Goal: Information Seeking & Learning: Learn about a topic

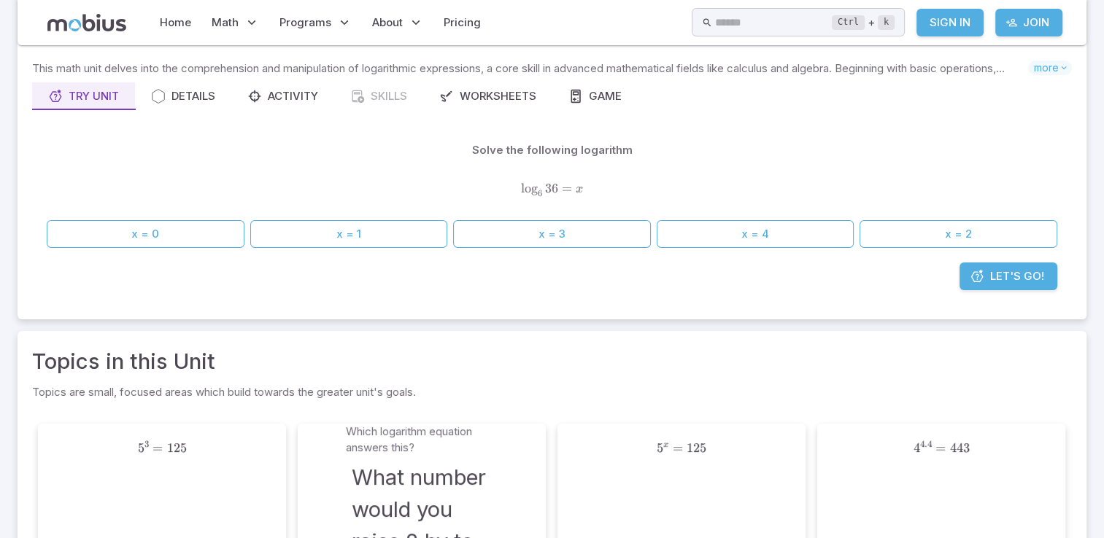
scroll to position [73, 0]
click at [1032, 279] on span "Let's Go!" at bounding box center [1017, 279] width 54 height 16
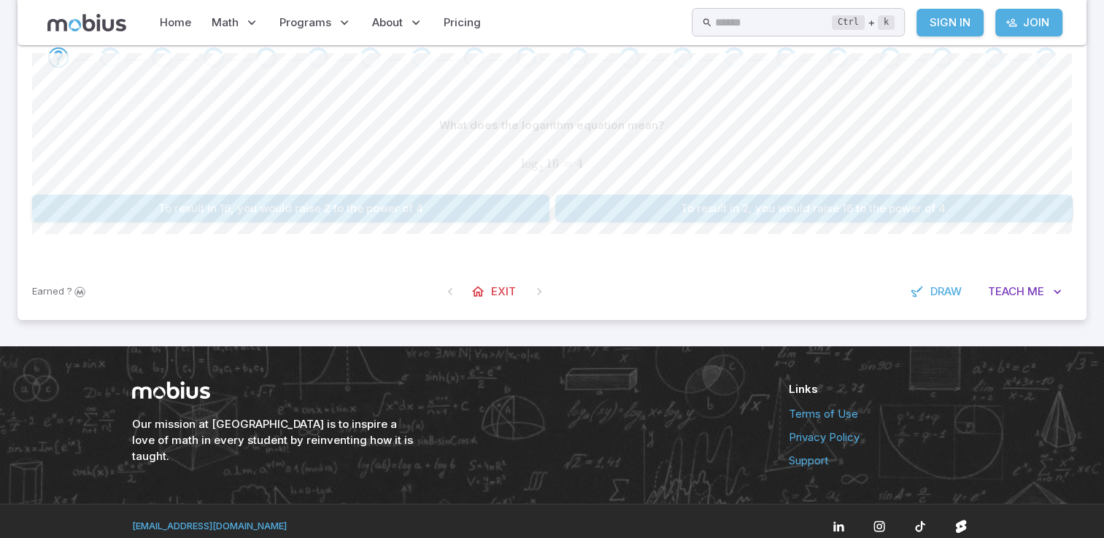
scroll to position [146, 0]
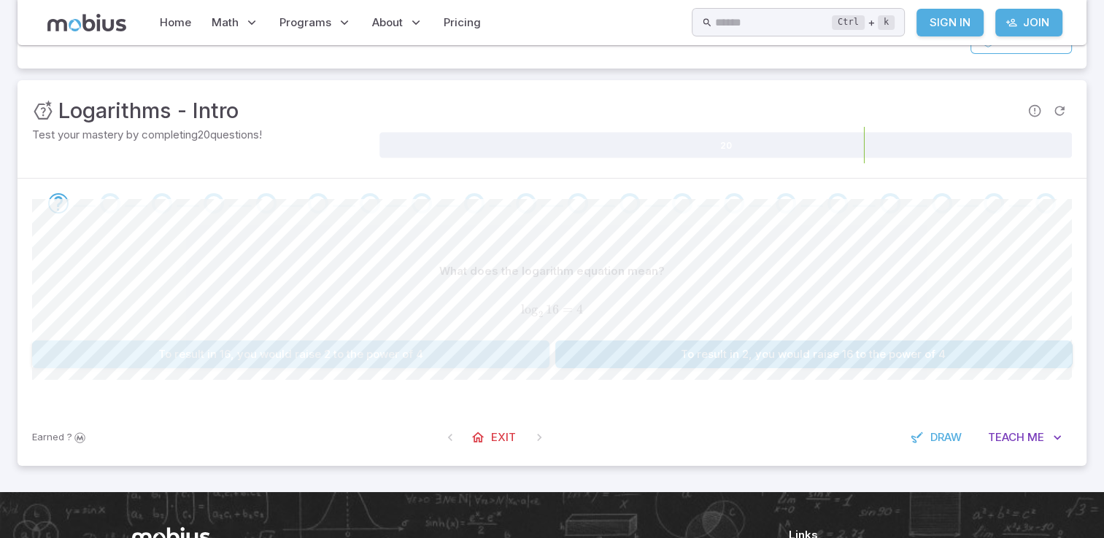
click at [323, 358] on button "To result in 16, you would raise 2 to the power of 4" at bounding box center [290, 355] width 517 height 28
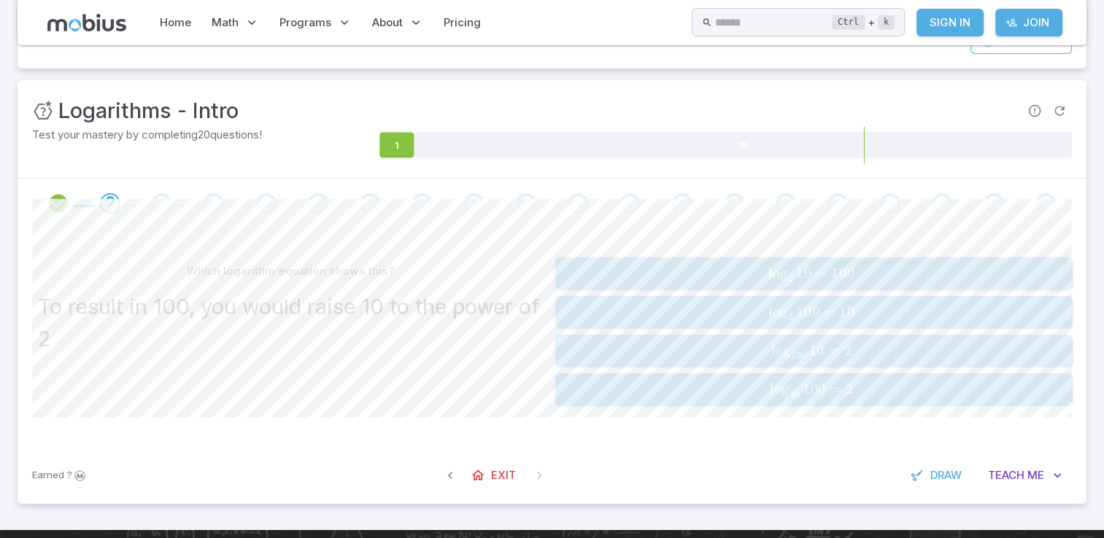
click at [628, 390] on span "lo g 10 ​ 100 = 2" at bounding box center [811, 390] width 479 height 18
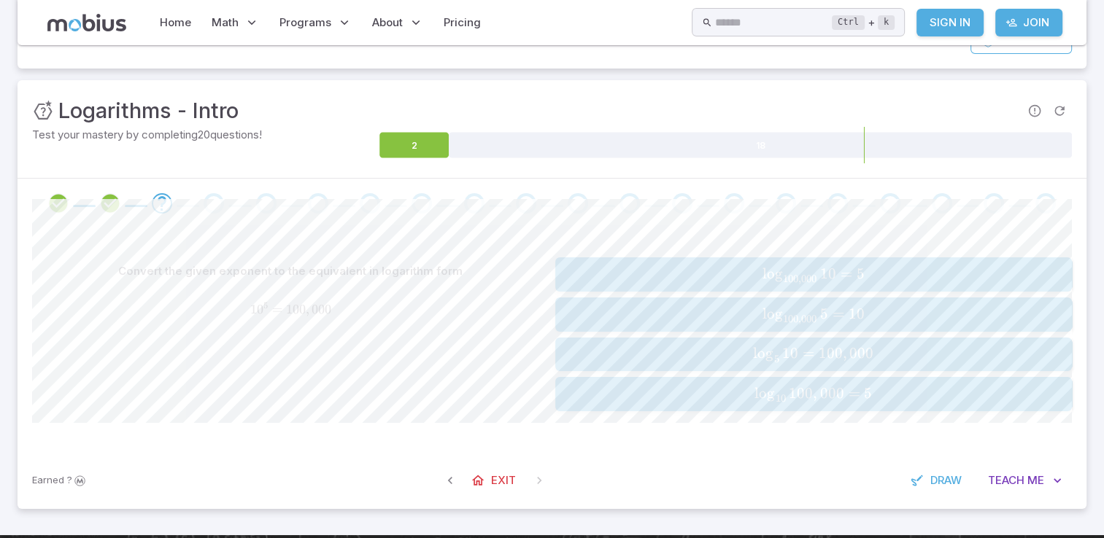
click at [662, 399] on span "lo g 10 ​ 100 , 000 = 5" at bounding box center [814, 394] width 508 height 18
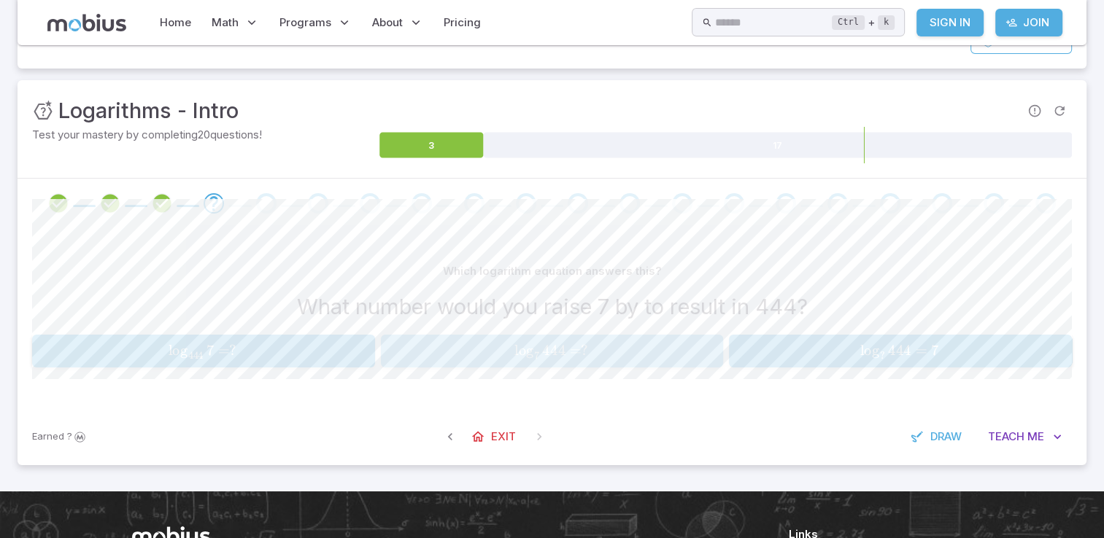
click at [576, 351] on span "=" at bounding box center [574, 351] width 11 height 18
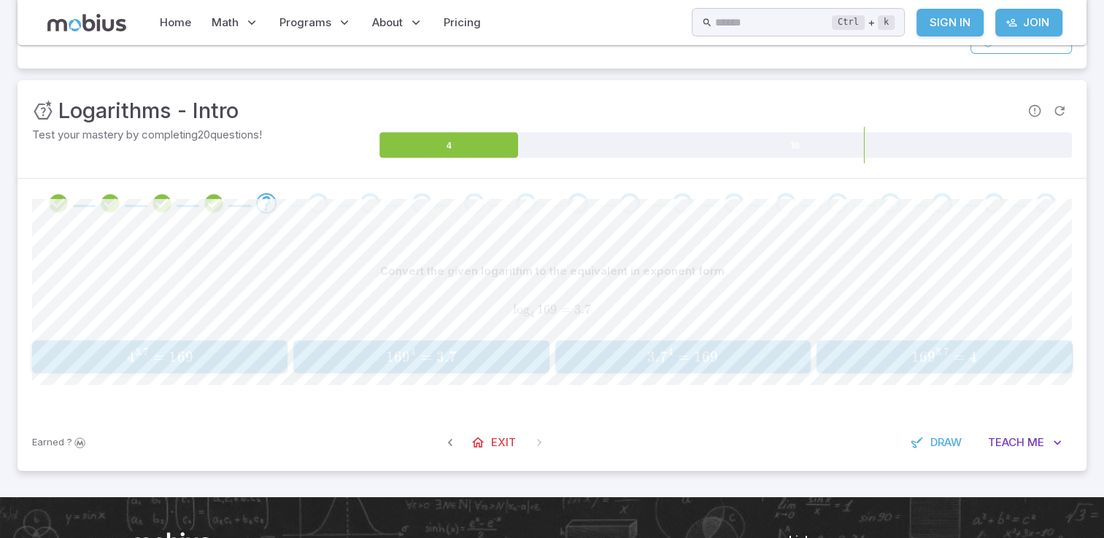
click at [677, 363] on span "3. 7 4 =" at bounding box center [670, 357] width 47 height 18
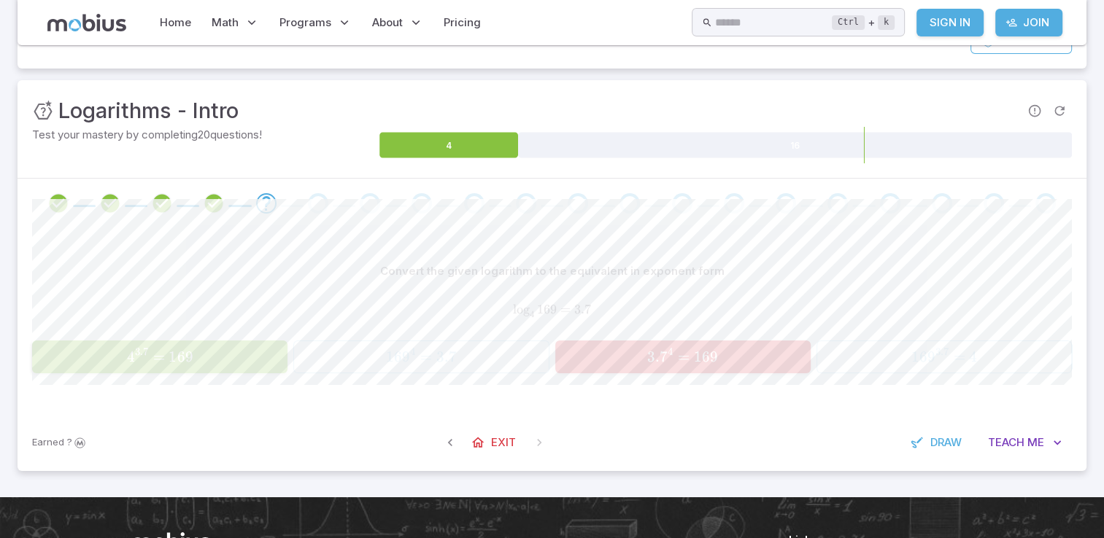
click at [216, 358] on span "4 3.7 = 169" at bounding box center [159, 357] width 246 height 18
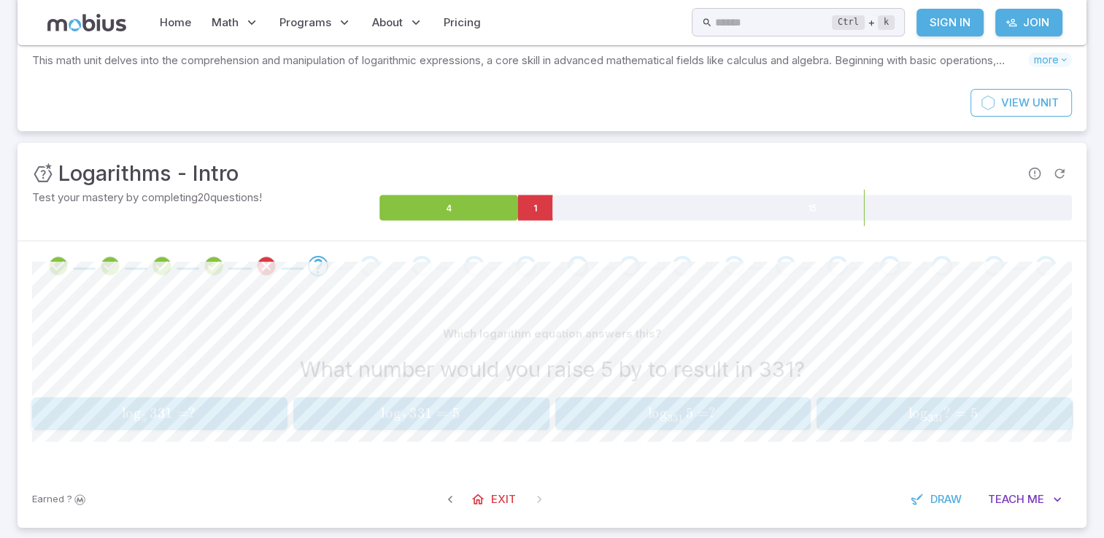
scroll to position [82, 0]
click at [190, 27] on link "Home" at bounding box center [175, 23] width 40 height 34
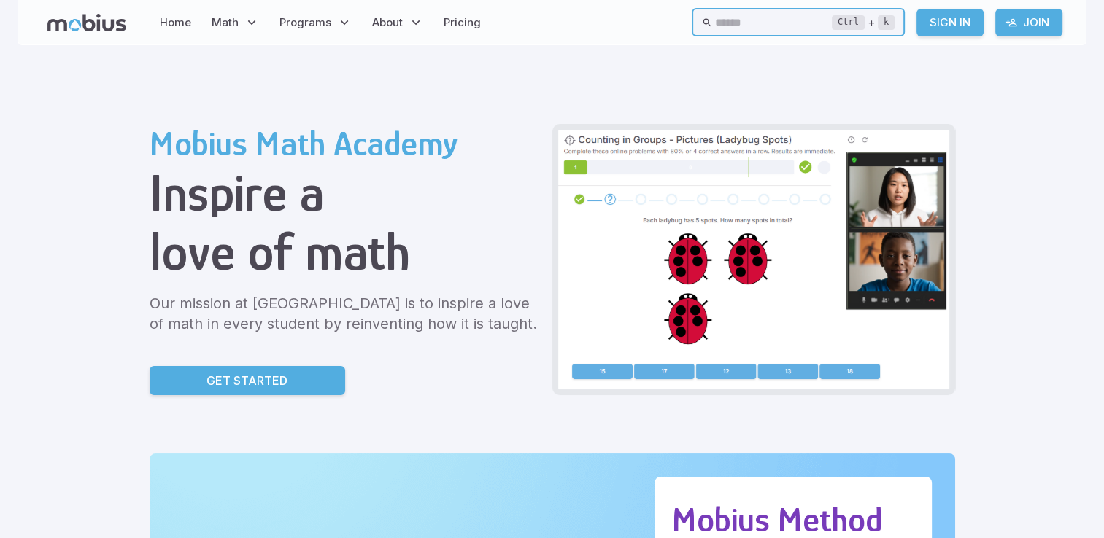
click at [751, 26] on input "text" at bounding box center [773, 22] width 117 height 28
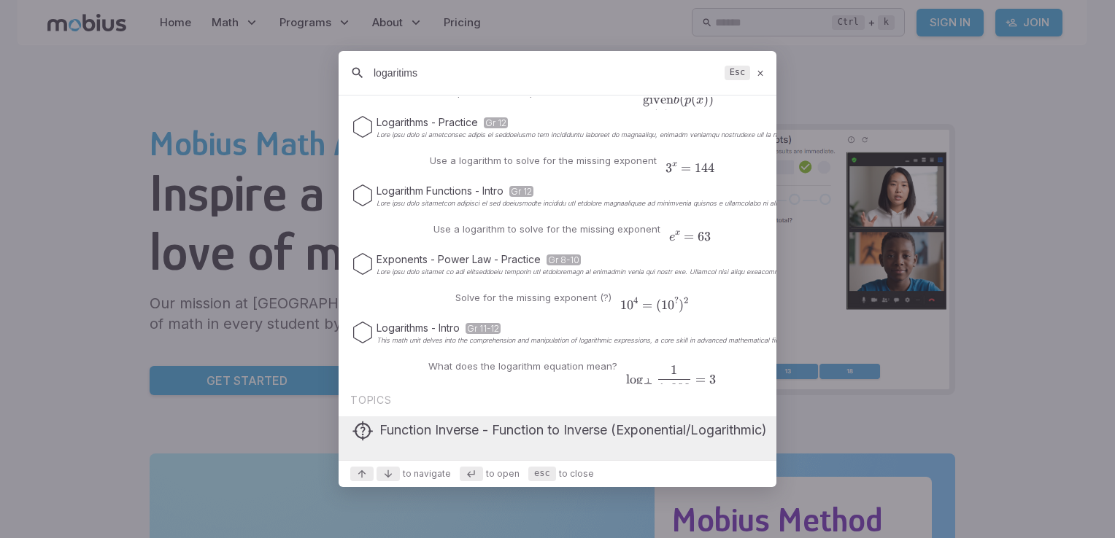
scroll to position [80, 0]
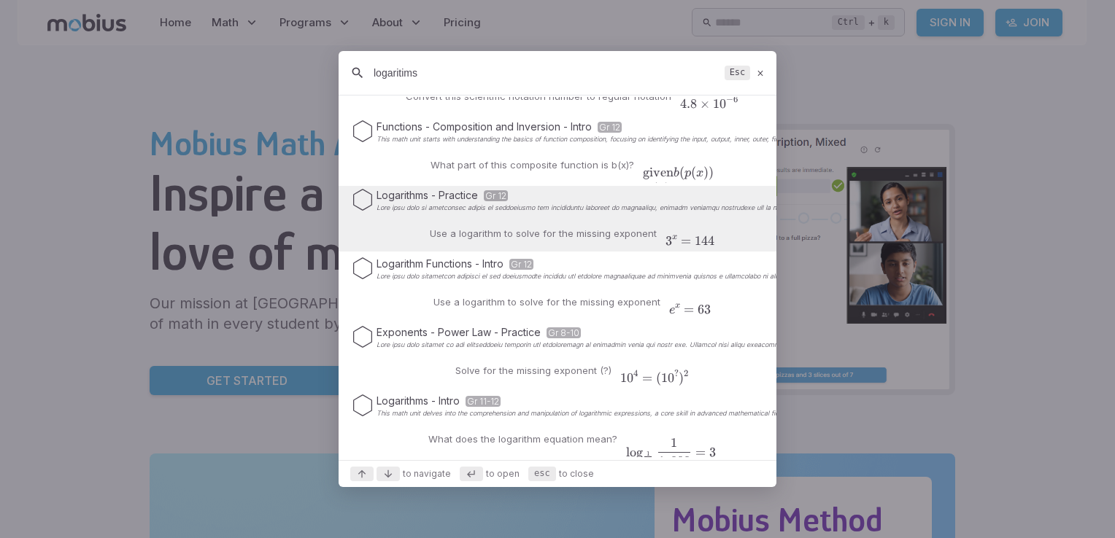
type input "logaritims"
click at [534, 237] on p "Use a logarithm to solve for the missing exponent" at bounding box center [543, 234] width 227 height 15
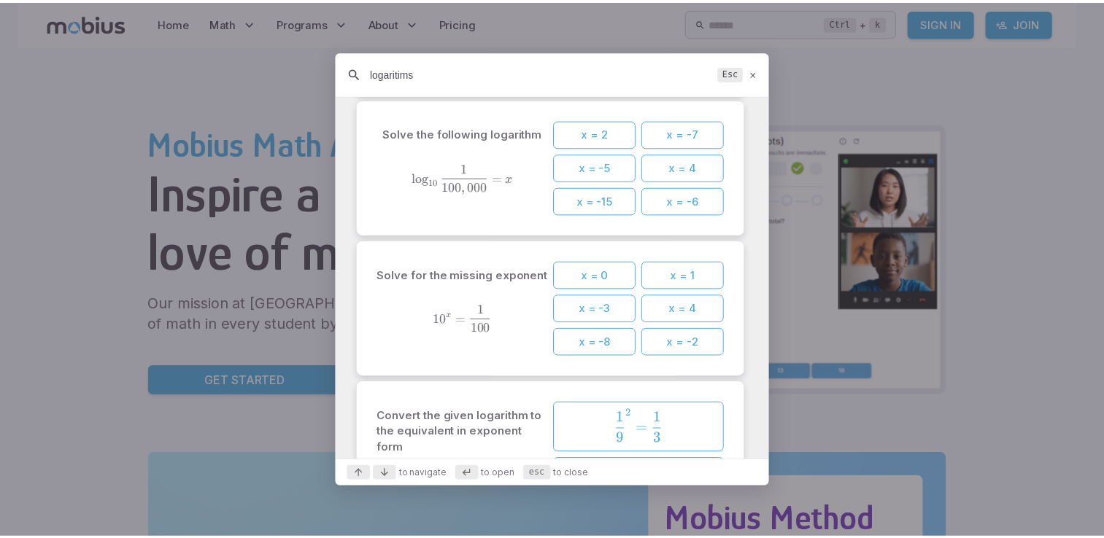
scroll to position [4385, 0]
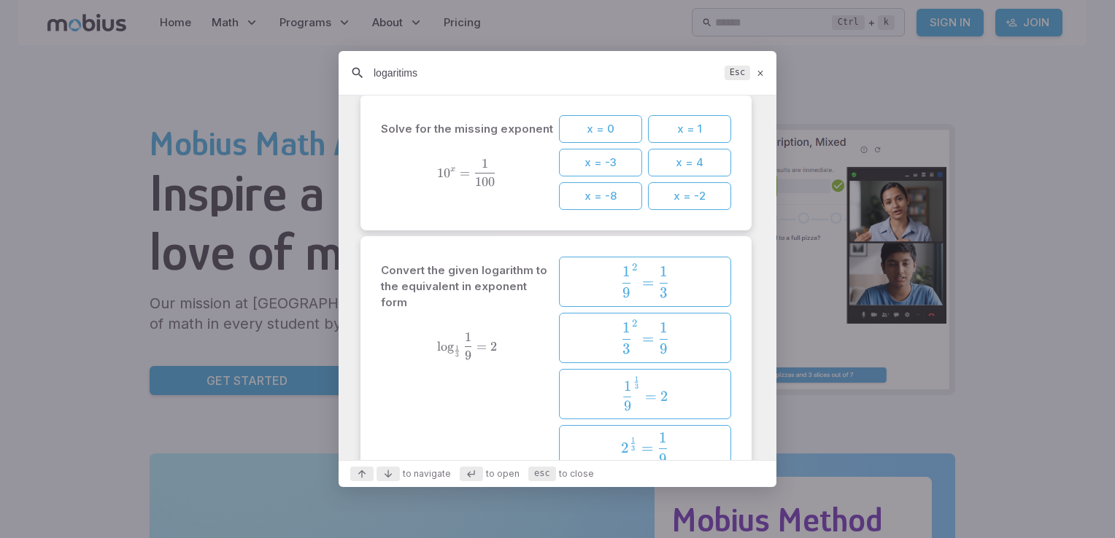
click at [757, 74] on icon at bounding box center [760, 73] width 9 height 11
